Goal: Find specific fact: Find specific fact

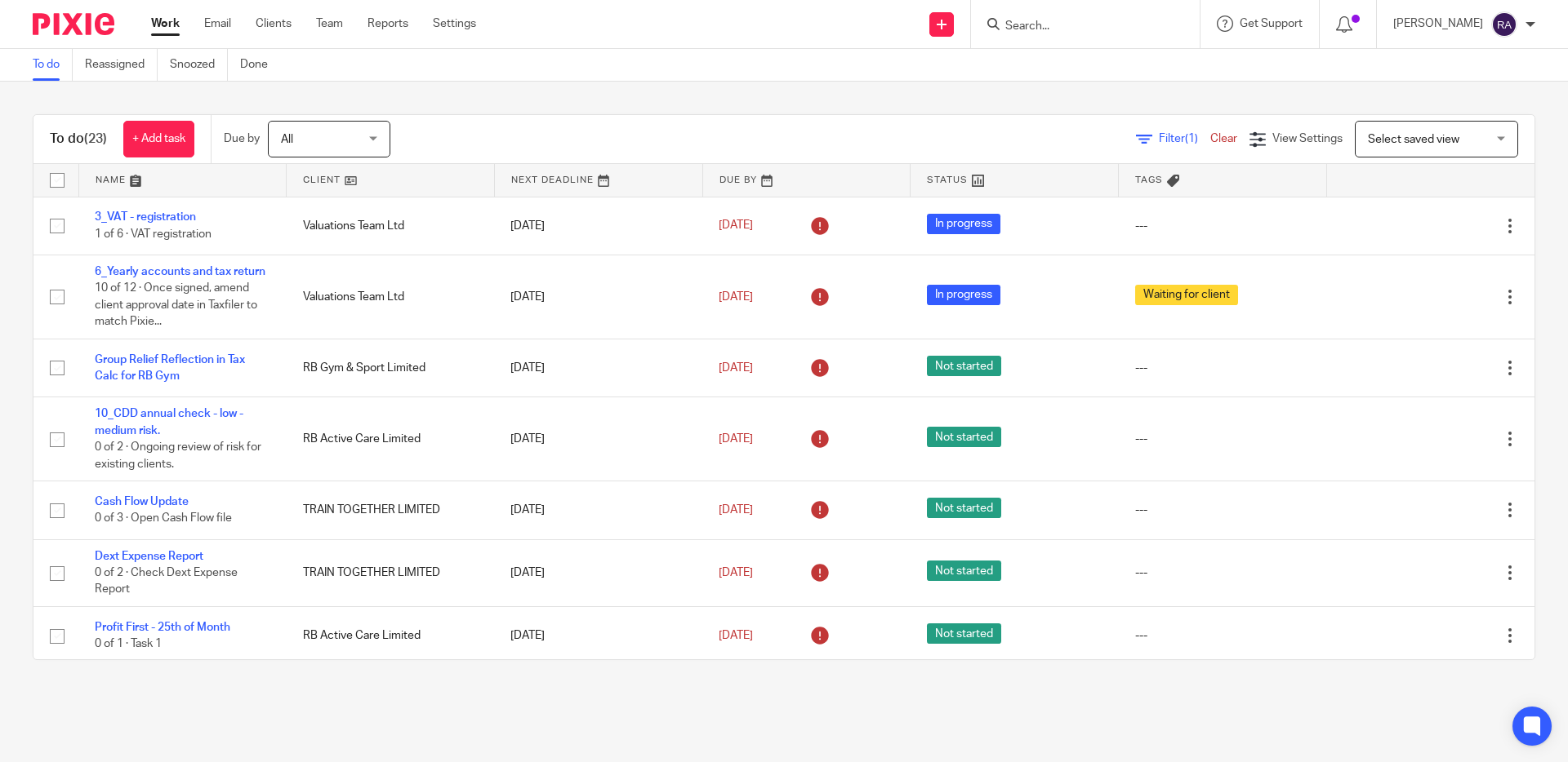
click at [1022, 29] on input "Search" at bounding box center [1077, 27] width 147 height 15
type input "blue marble"
click button "submit" at bounding box center [0, 0] width 0 height 0
click at [1117, 69] on link at bounding box center [1141, 70] width 282 height 38
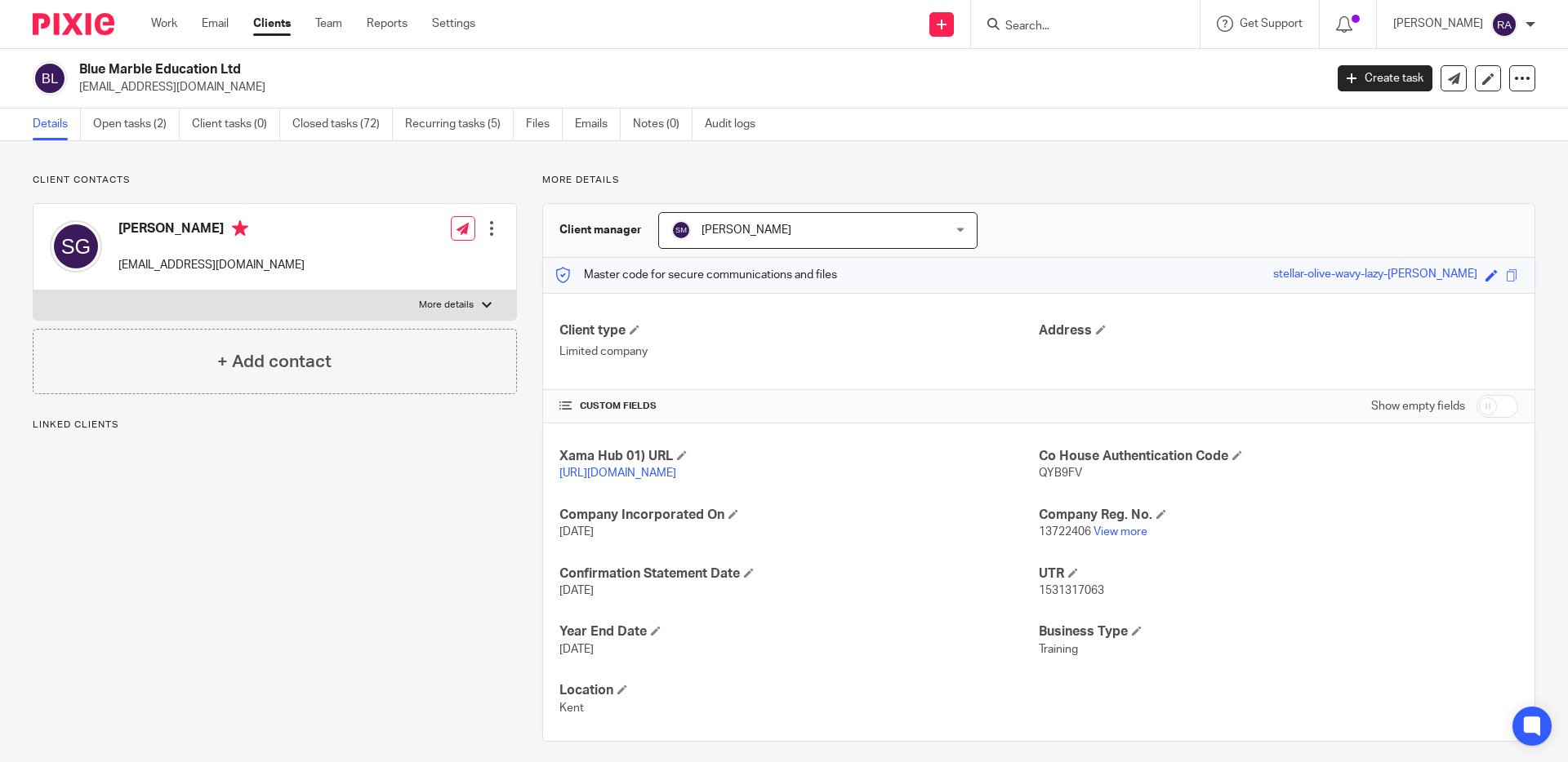
scroll to position [29, 0]
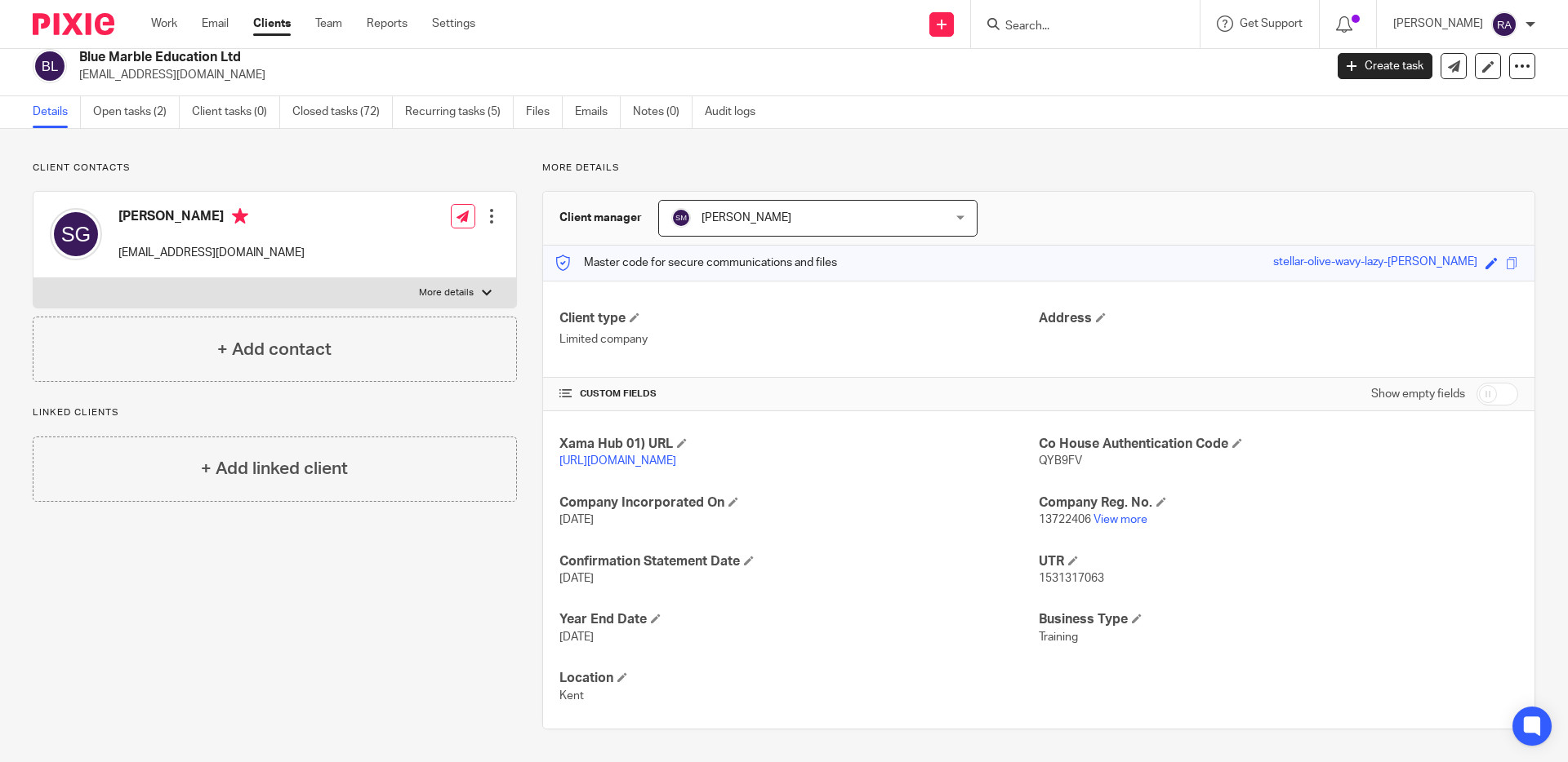
click at [1088, 576] on span "1531317063" at bounding box center [1071, 579] width 65 height 12
copy span "1531317063"
